Goal: Task Accomplishment & Management: Use online tool/utility

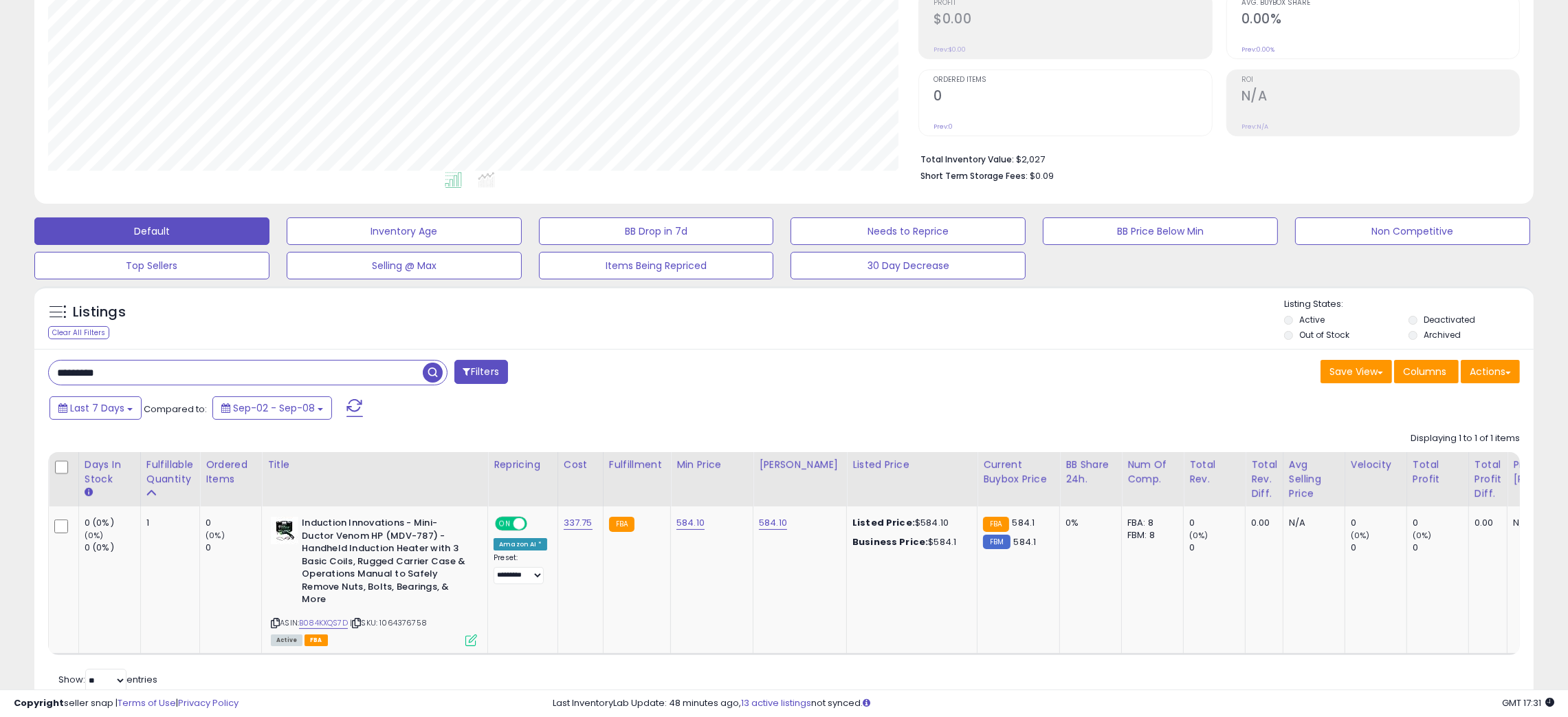
scroll to position [281, 871]
click at [285, 369] on input "*********" at bounding box center [235, 372] width 374 height 24
paste input "*"
type input "**********"
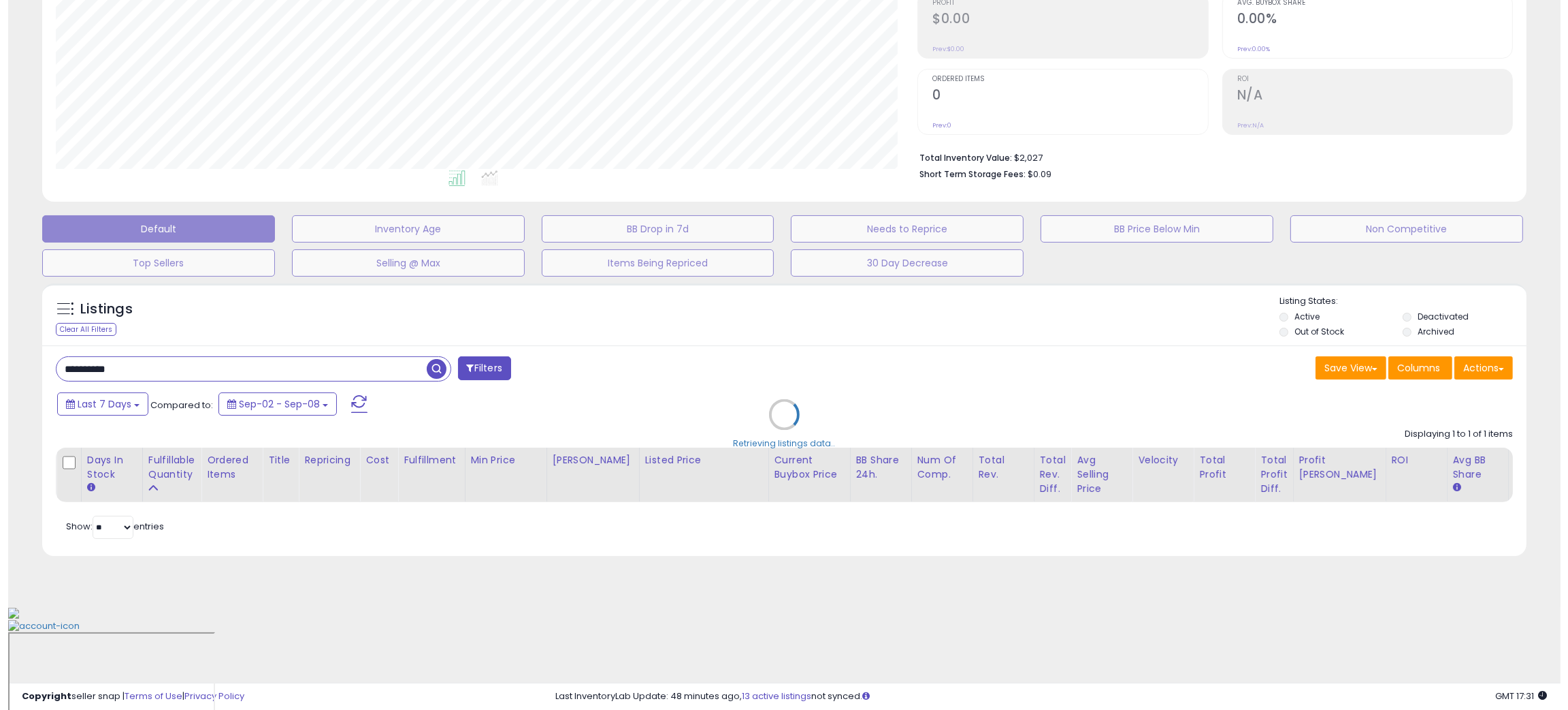
scroll to position [680718, 679788]
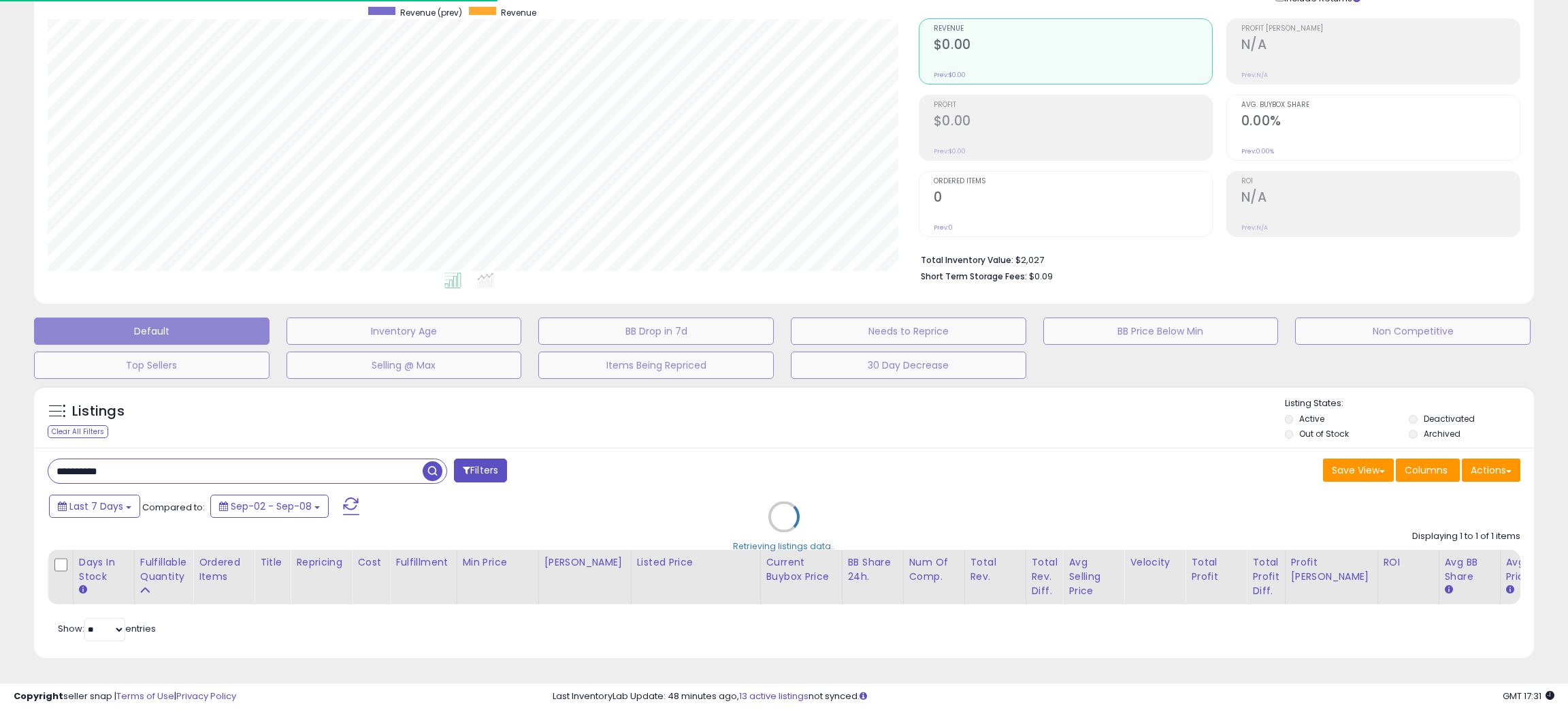
select select "*"
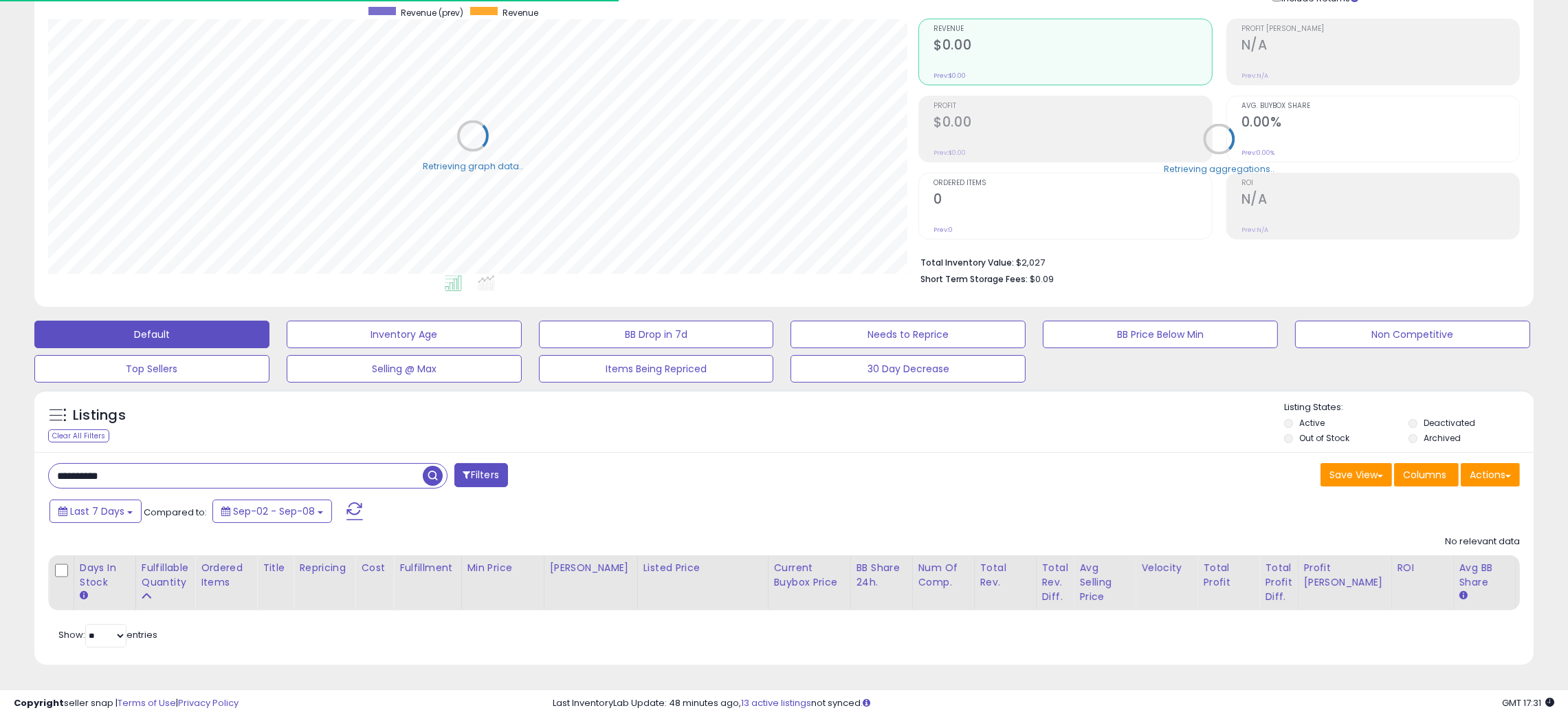
scroll to position [281, 871]
click at [494, 474] on button "Filters" at bounding box center [481, 474] width 53 height 24
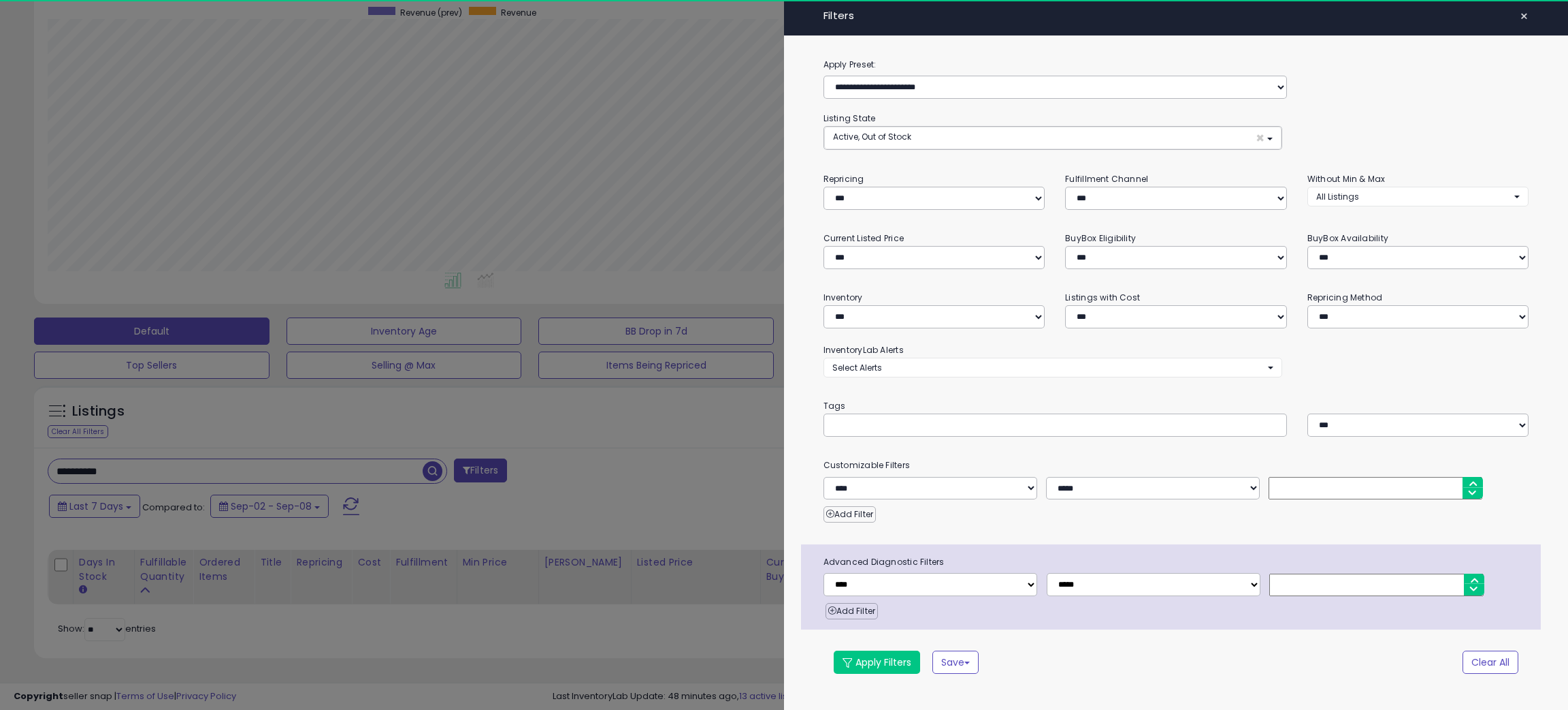
scroll to position [279, 871]
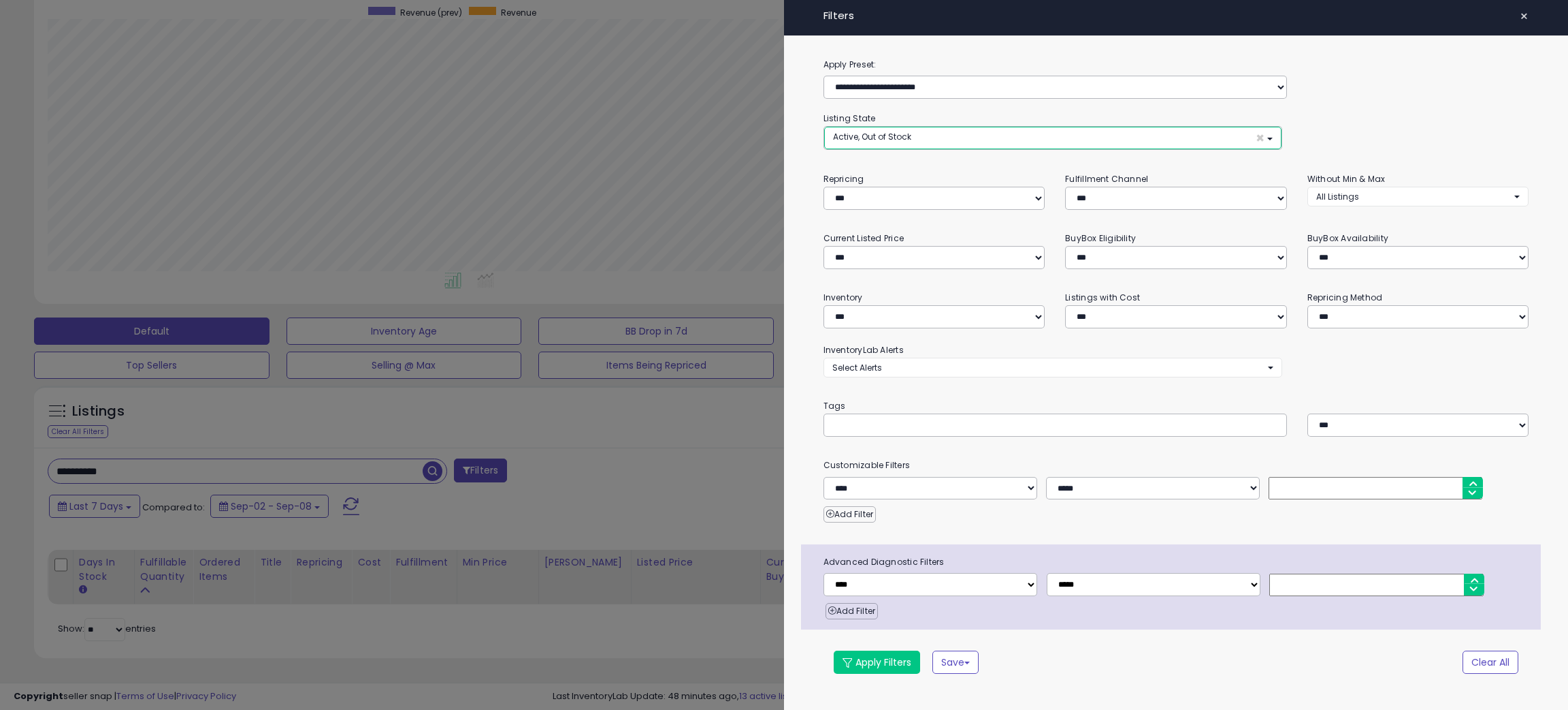
click at [1024, 145] on button "Active, Out of Stock ×" at bounding box center [1053, 137] width 458 height 22
click at [884, 218] on span "Deactivated" at bounding box center [867, 213] width 51 height 12
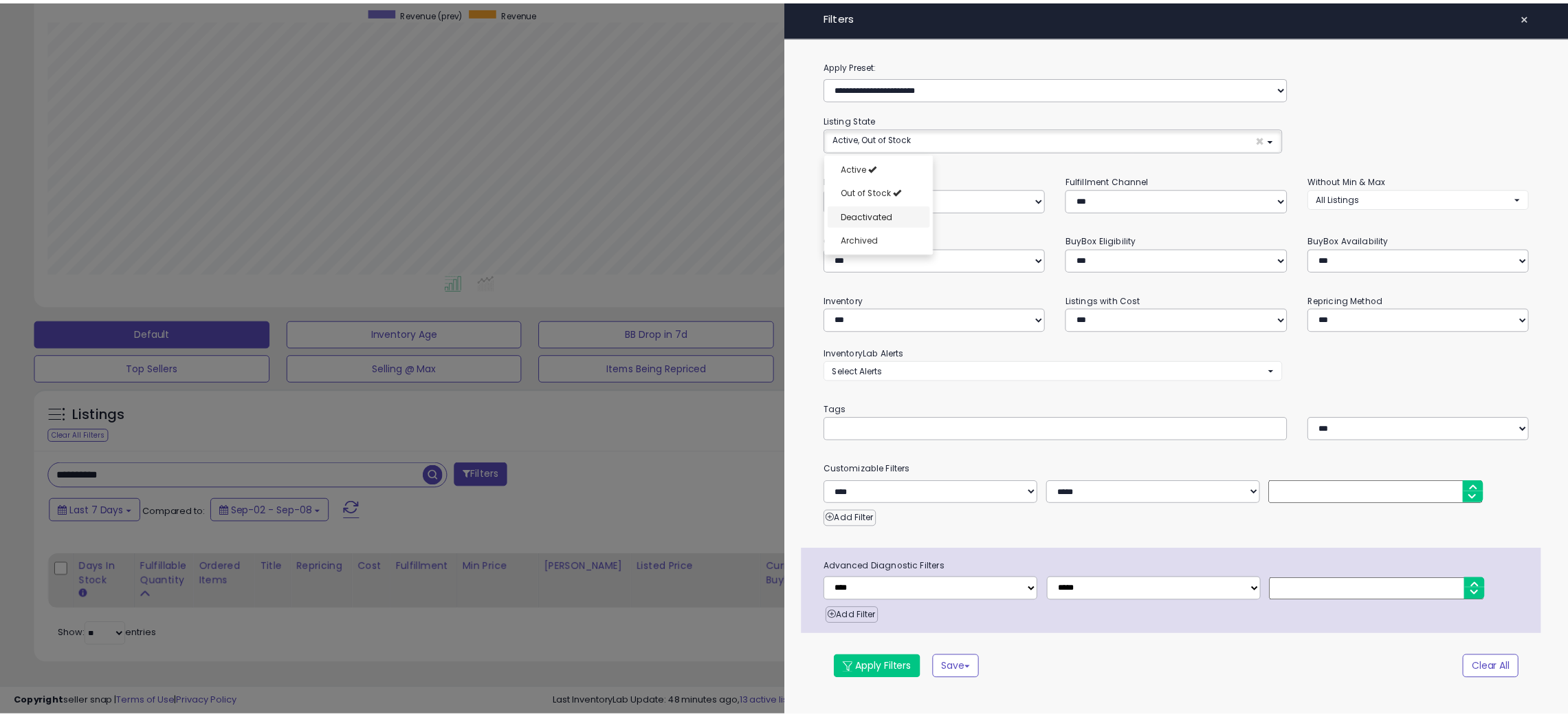
scroll to position [10, 0]
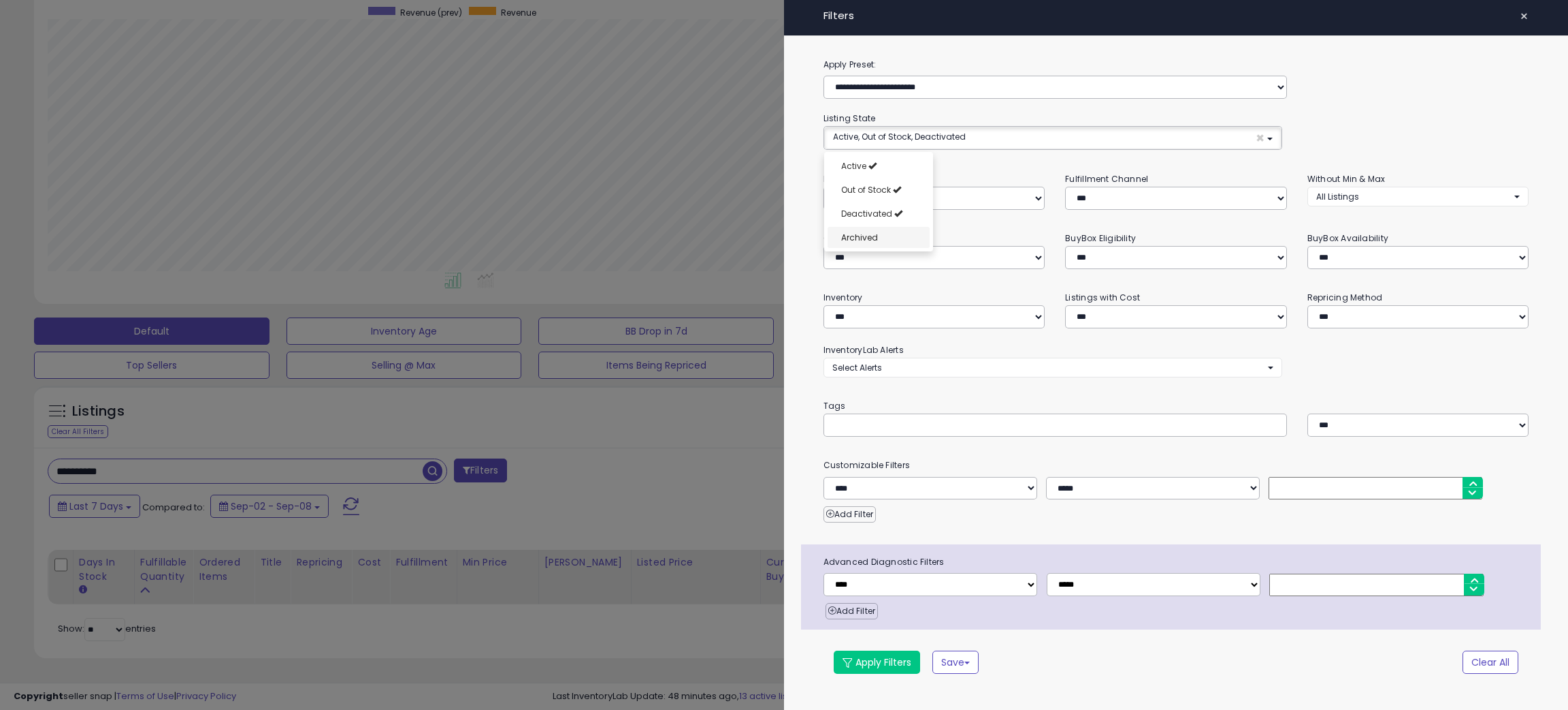
select select "**********"
click at [877, 231] on link "Archived" at bounding box center [879, 237] width 102 height 21
click at [889, 669] on button "Apply Filters" at bounding box center [877, 662] width 87 height 23
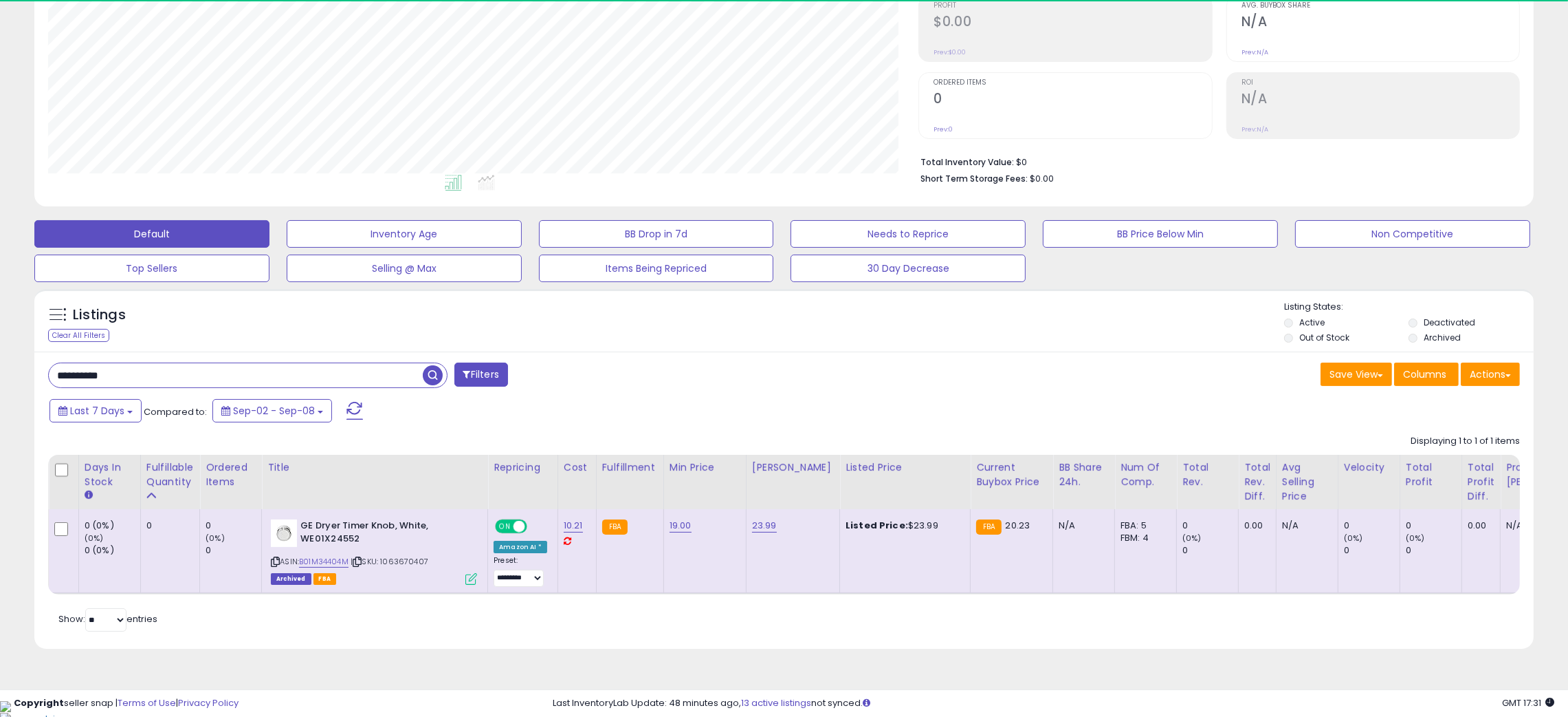
scroll to position [281, 871]
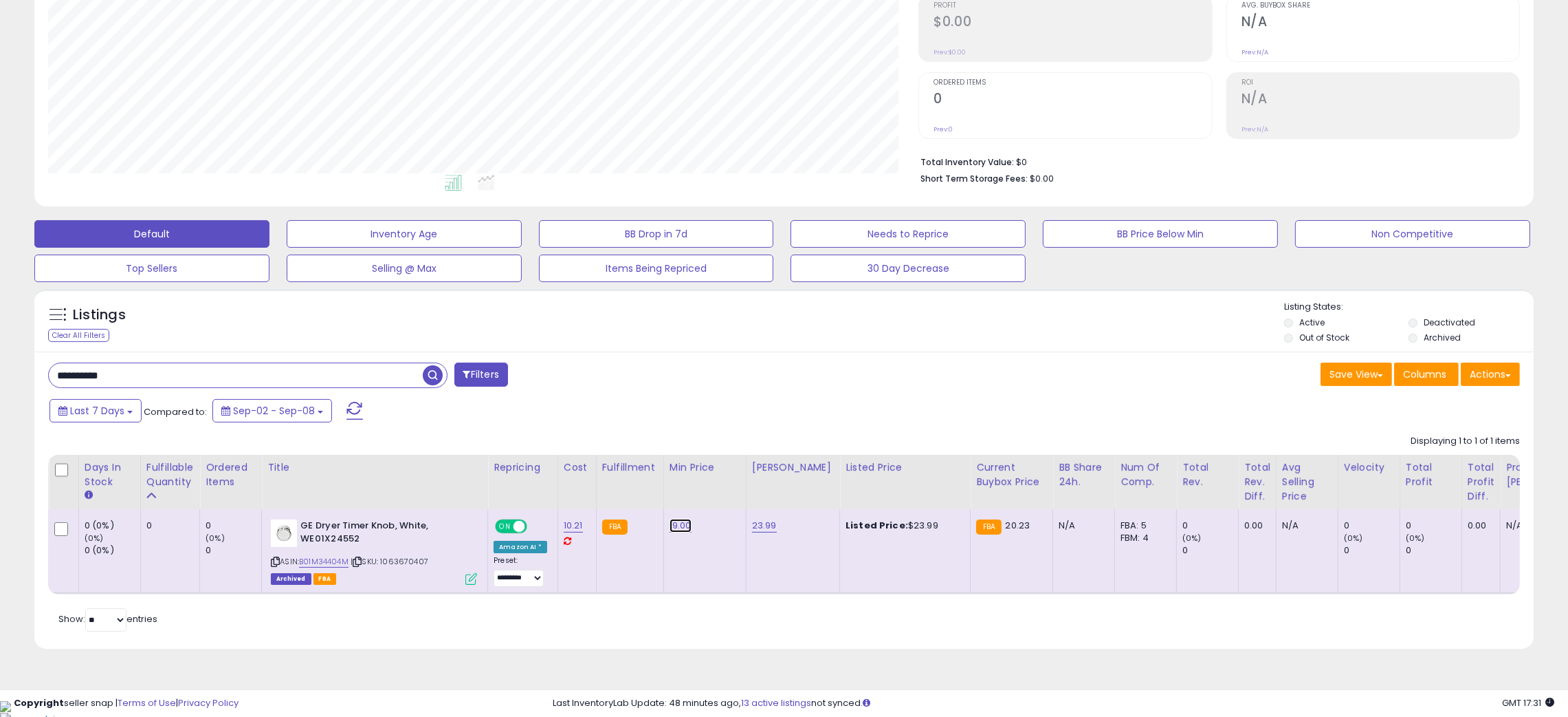
click at [669, 527] on link "19.00" at bounding box center [680, 525] width 22 height 13
drag, startPoint x: 650, startPoint y: 499, endPoint x: 539, endPoint y: 495, distance: 111.1
click at [539, 495] on table "Days In Stock Fulfillable Quantity Ordered Items" at bounding box center [914, 524] width 1732 height 139
type input "*****"
click button "submit" at bounding box center [713, 490] width 23 height 21
